Goal: Transaction & Acquisition: Obtain resource

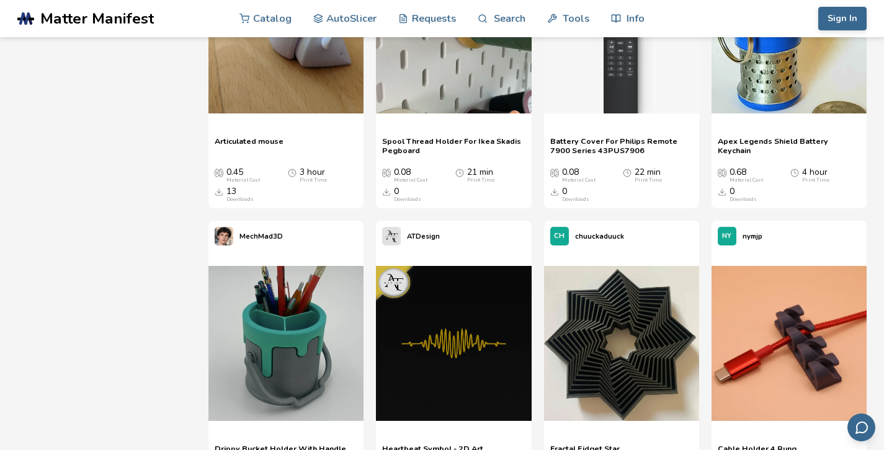
scroll to position [11, 0]
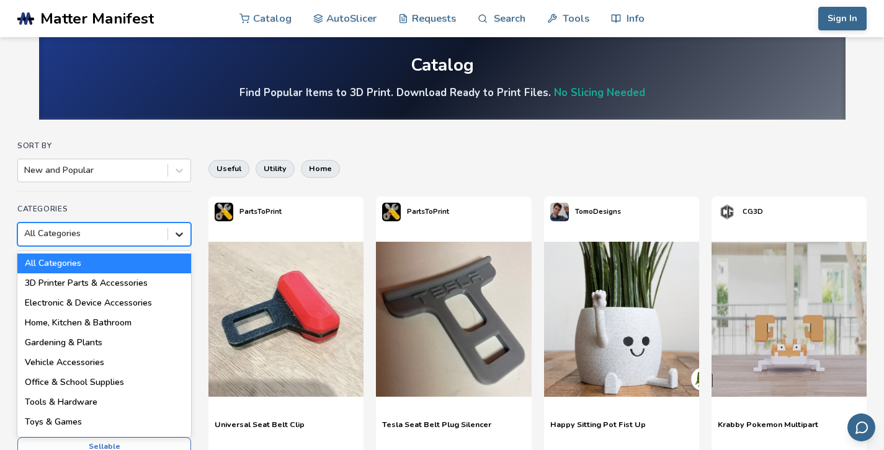
click at [180, 236] on icon at bounding box center [178, 235] width 7 height 4
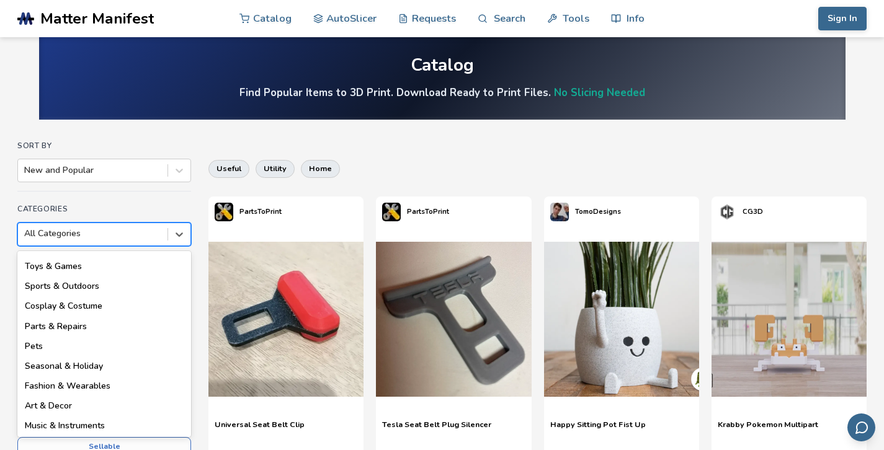
scroll to position [169, 0]
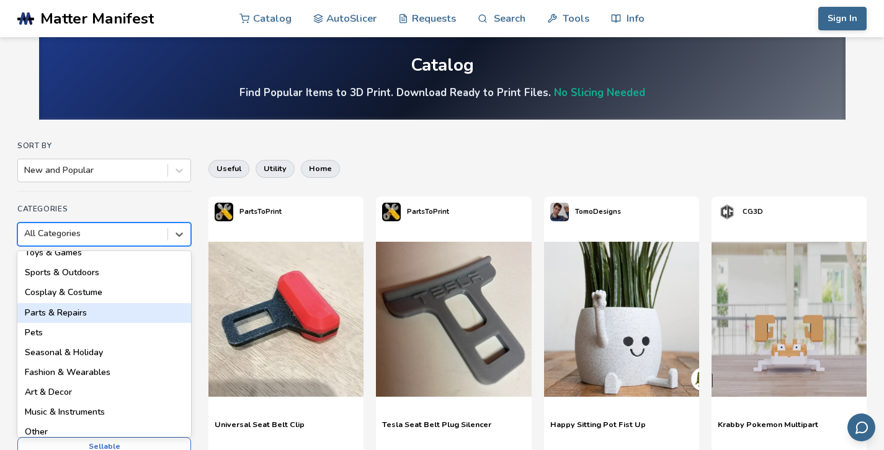
click at [63, 316] on div "Parts & Repairs" at bounding box center [104, 313] width 174 height 20
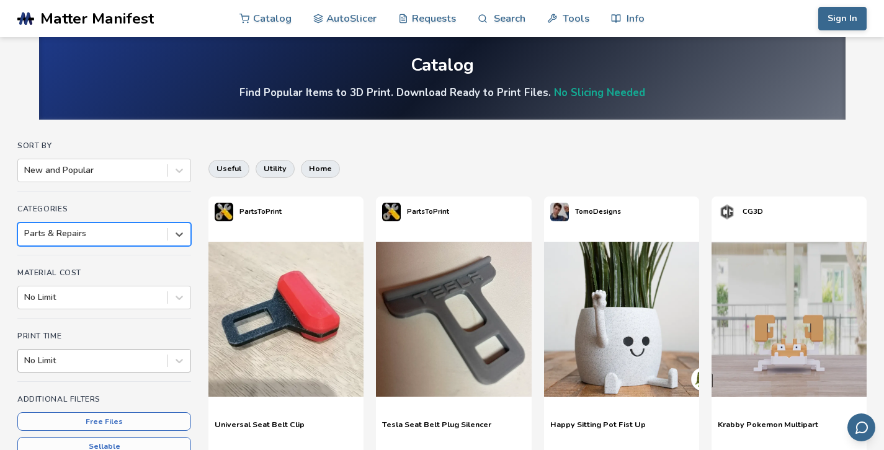
scroll to position [87, 0]
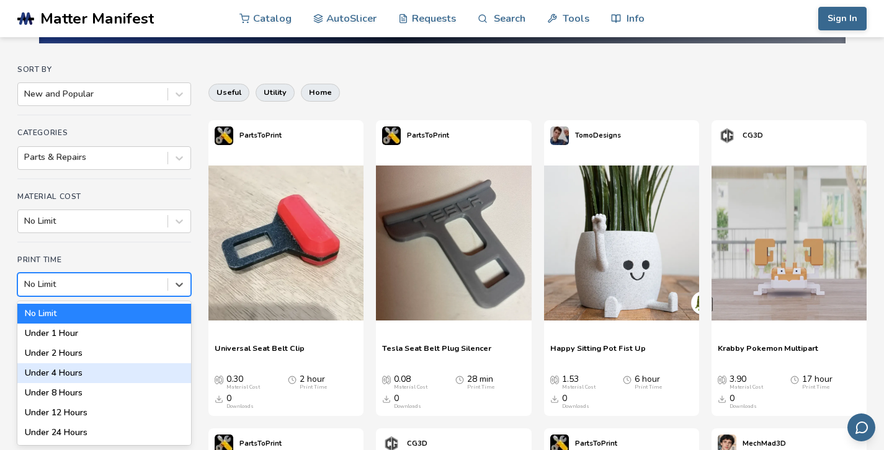
click at [80, 296] on div "Under 4 Hours, 4 of 7. 7 results available. Use Up and Down to choose options, …" at bounding box center [104, 285] width 174 height 24
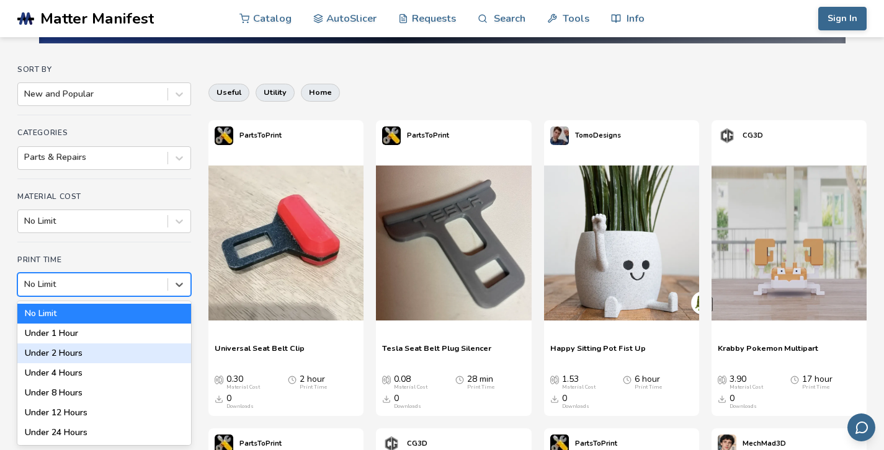
click at [68, 354] on div "Under 2 Hours" at bounding box center [104, 354] width 174 height 20
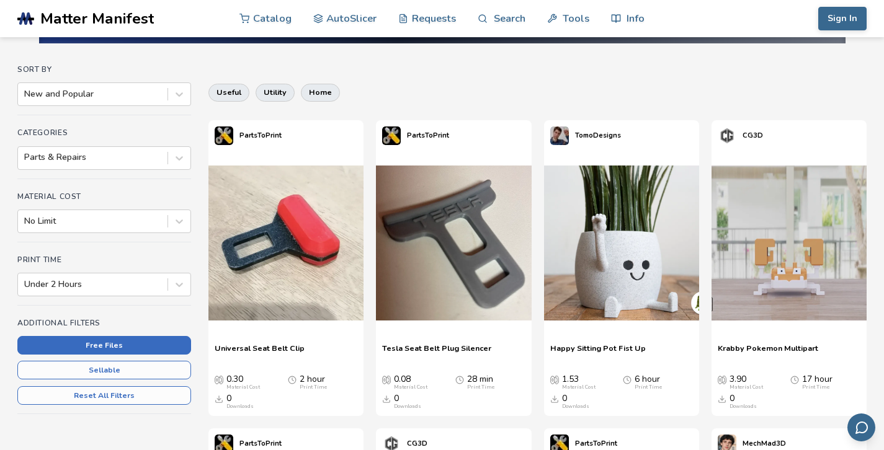
click at [118, 349] on button "Free Files" at bounding box center [104, 345] width 174 height 19
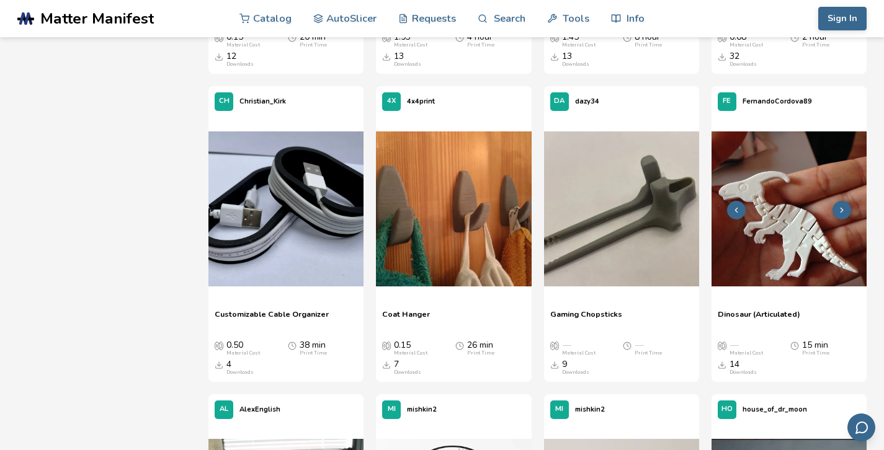
scroll to position [9354, 0]
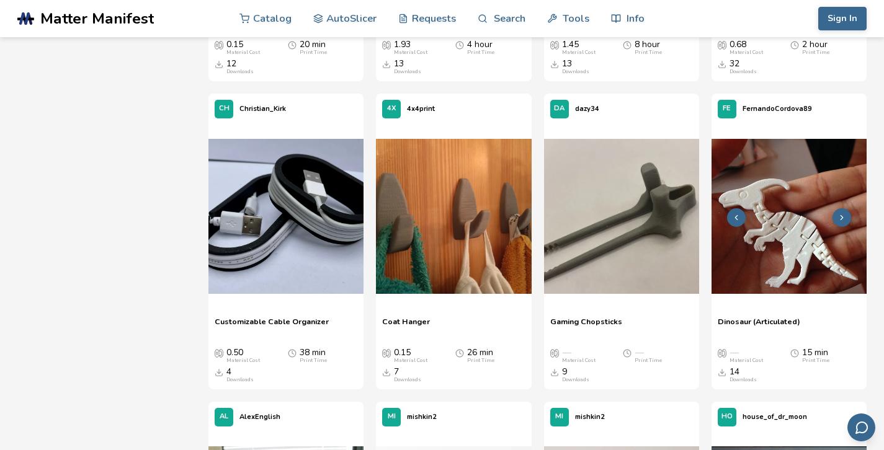
click at [792, 208] on img at bounding box center [788, 216] width 155 height 155
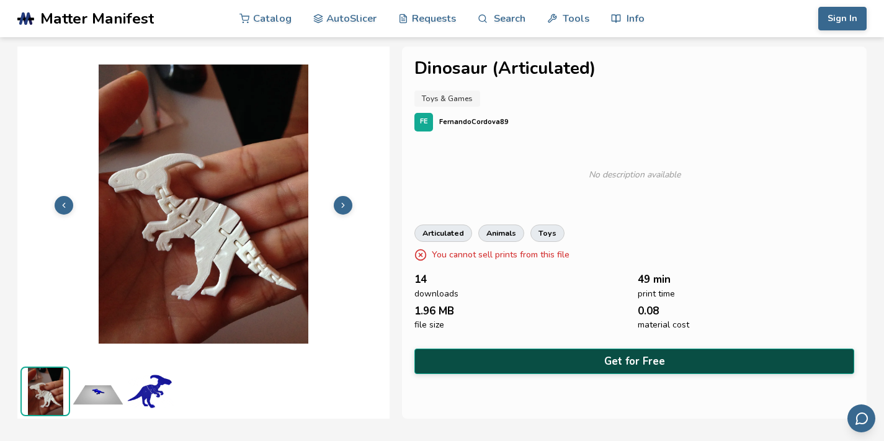
click at [575, 358] on button "Get for Free" at bounding box center [634, 360] width 440 height 25
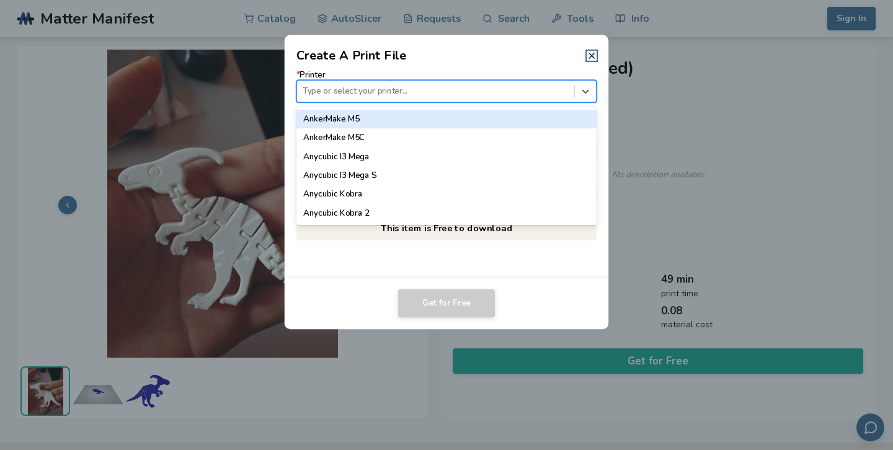
click at [352, 93] on div at bounding box center [435, 92] width 265 height 12
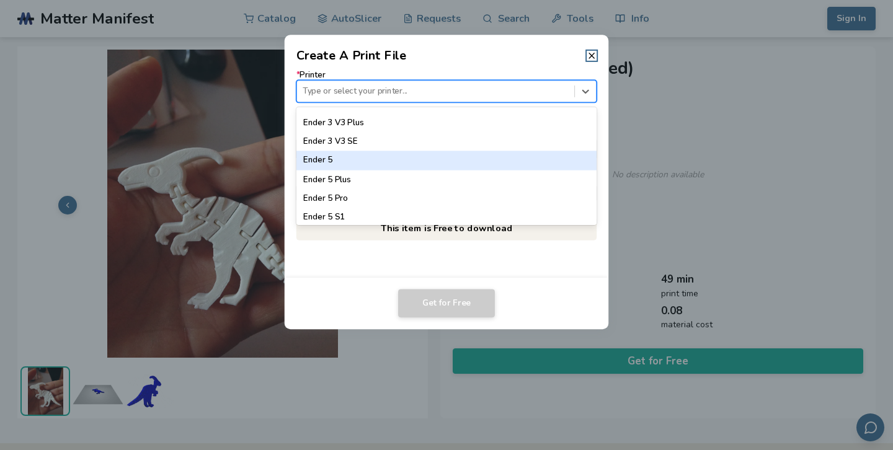
scroll to position [933, 0]
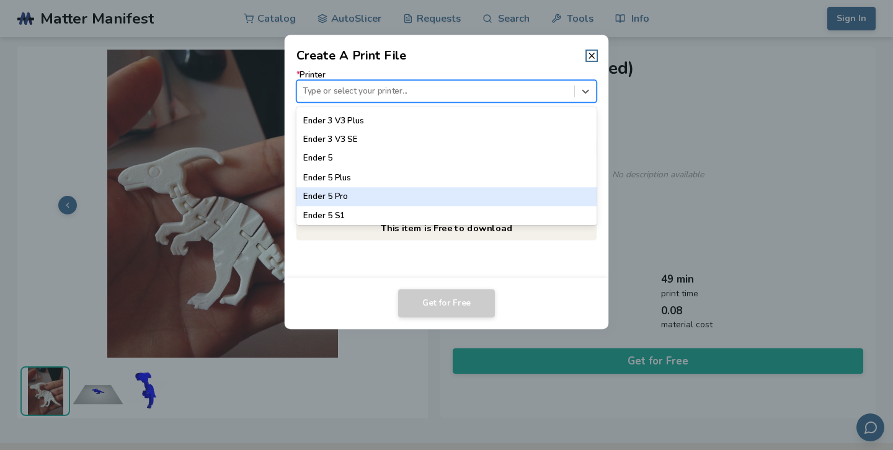
click at [378, 198] on div "Ender 5 Pro" at bounding box center [446, 196] width 301 height 19
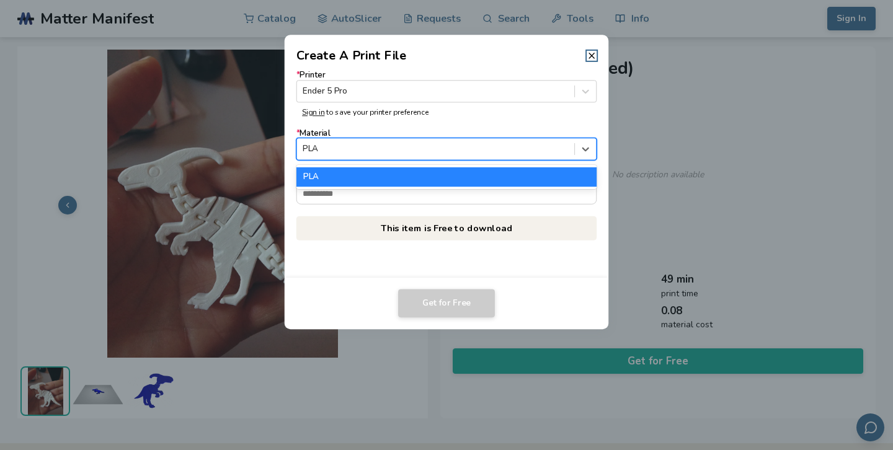
click at [352, 150] on div at bounding box center [435, 149] width 265 height 12
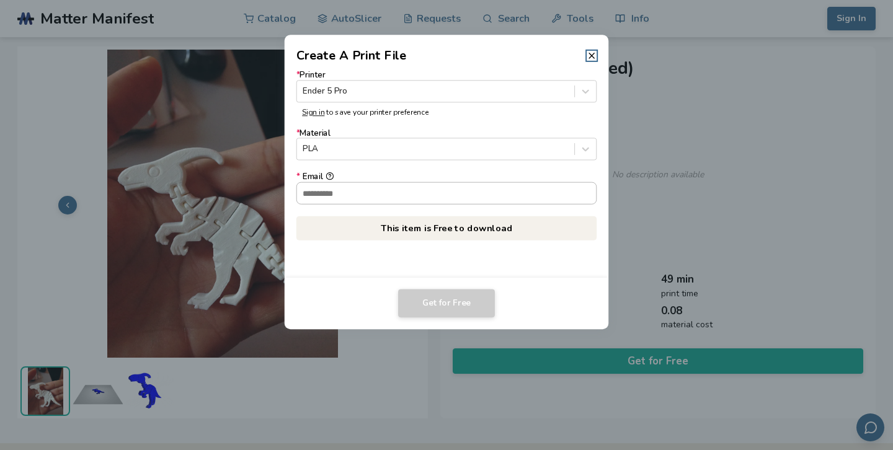
click at [353, 198] on input "* Email" at bounding box center [447, 192] width 300 height 21
type input "**********"
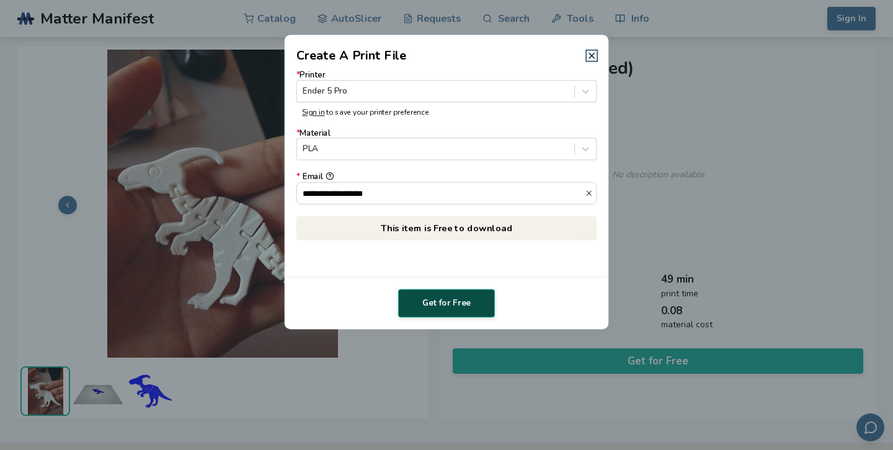
click at [450, 303] on button "Get for Free" at bounding box center [446, 303] width 97 height 29
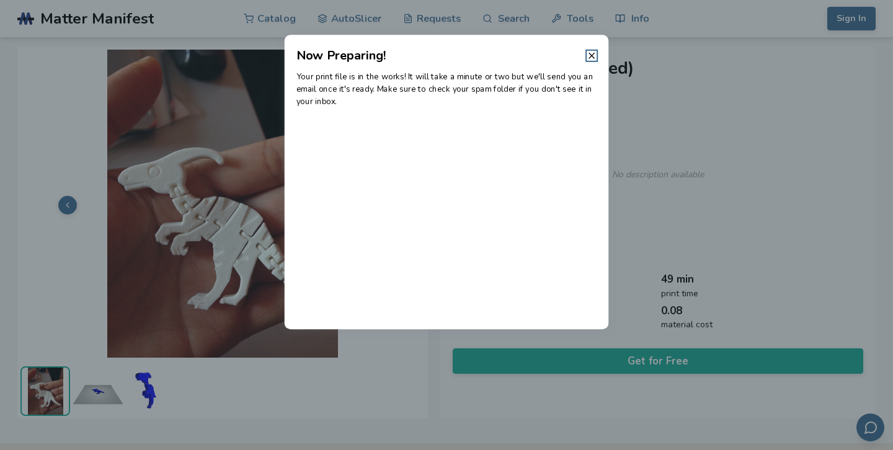
click at [369, 149] on div "Your print file is in the works! It will take a minute or two but we'll send yo…" at bounding box center [447, 196] width 324 height 265
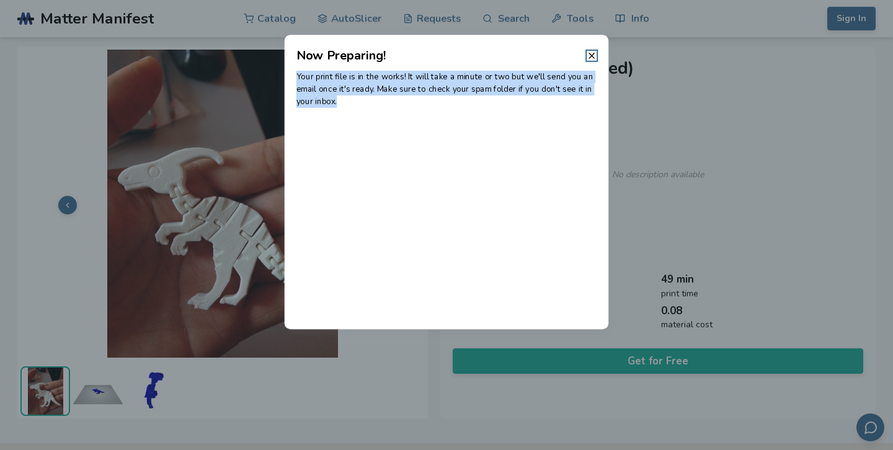
drag, startPoint x: 346, startPoint y: 109, endPoint x: 296, endPoint y: 78, distance: 59.0
click at [296, 78] on div "Your print file is in the works! It will take a minute or two but we'll send yo…" at bounding box center [447, 196] width 324 height 265
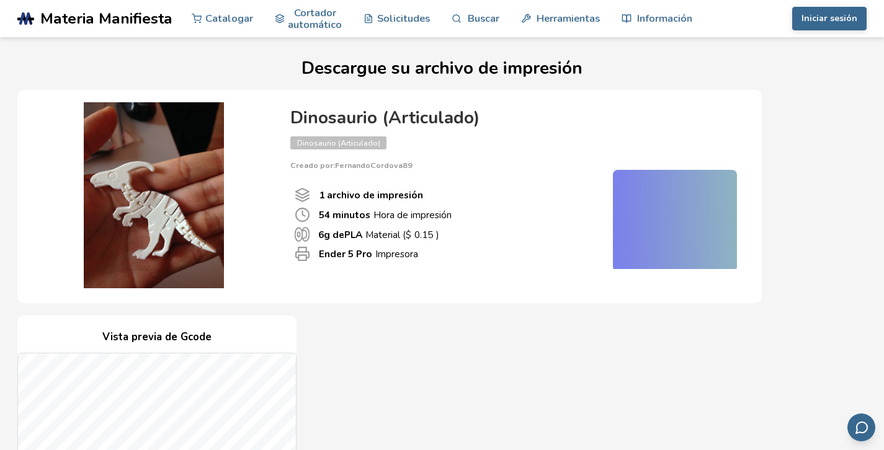
click at [554, 192] on div "1 archivo de impresión" at bounding box center [443, 195] width 296 height 16
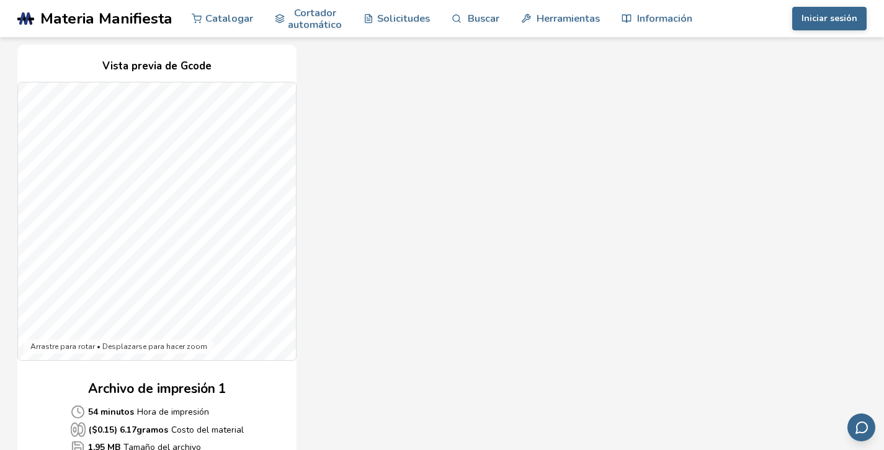
scroll to position [350, 0]
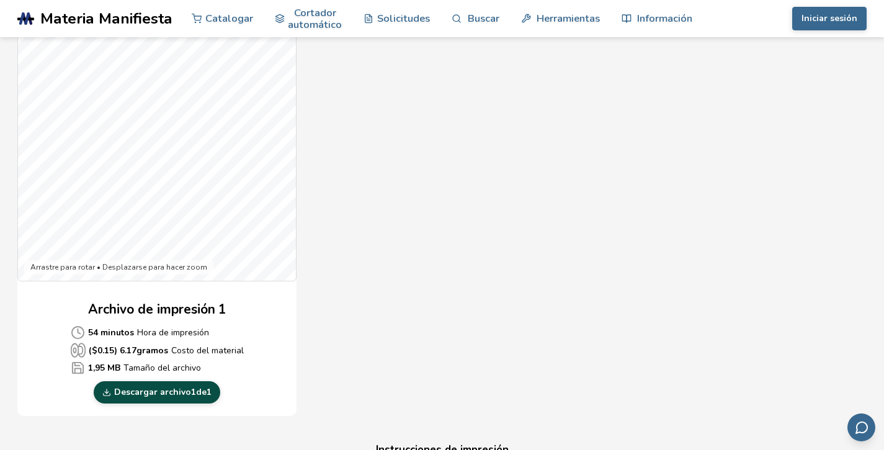
click at [162, 393] on font "Descargar archivo" at bounding box center [152, 392] width 77 height 12
